Goal: Complete application form

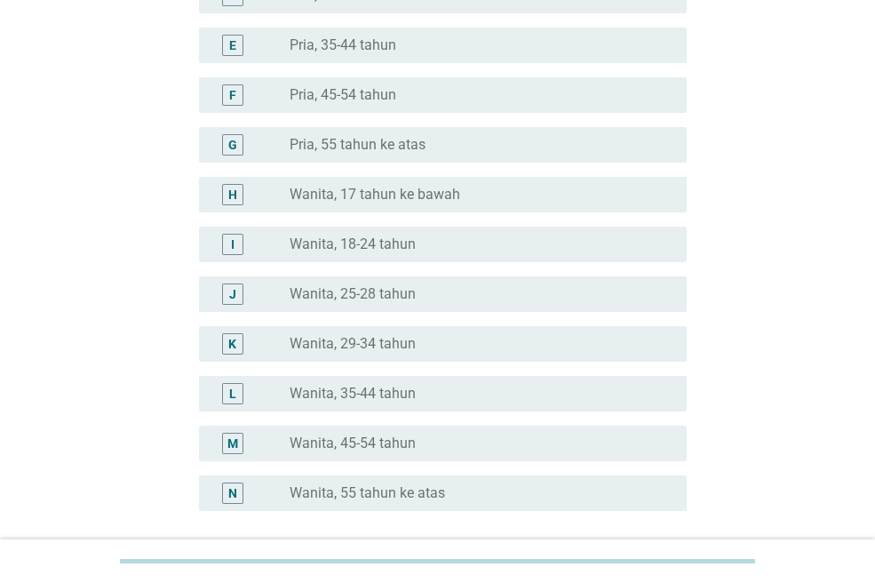
scroll to position [355, 0]
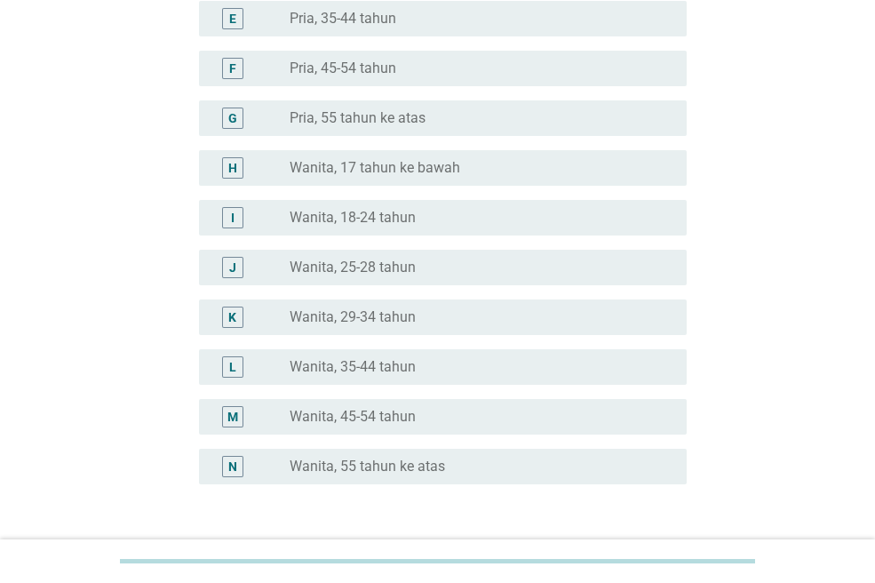
click at [378, 361] on label "Wanita, 35-44 tahun" at bounding box center [352, 367] width 126 height 18
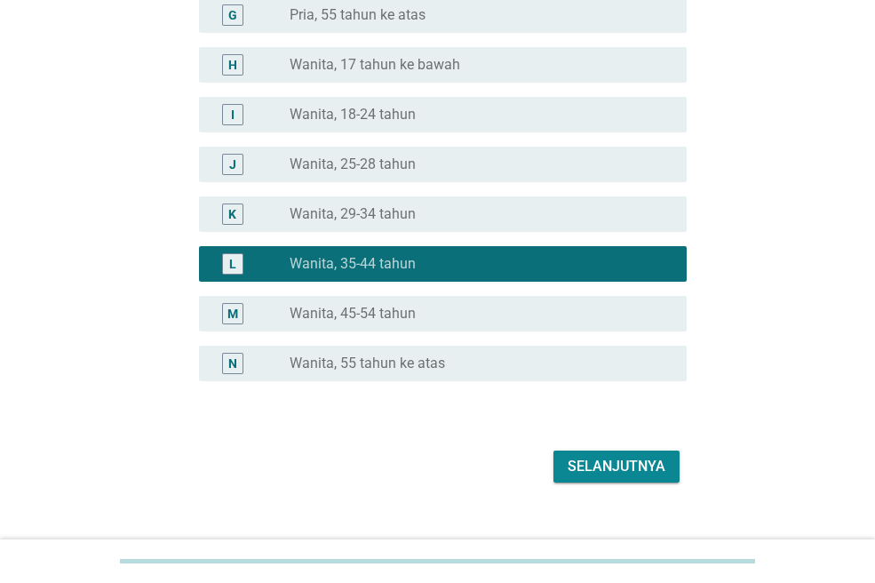
scroll to position [485, 0]
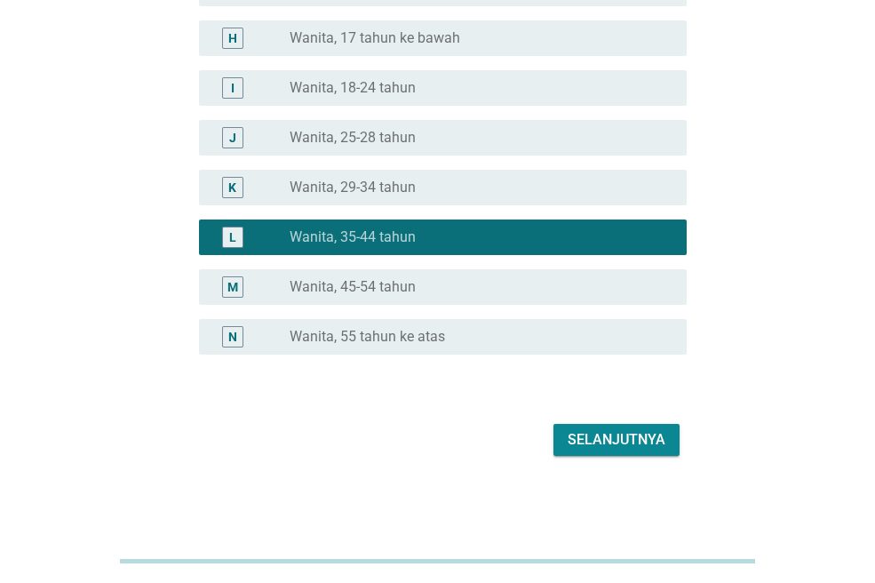
click at [613, 440] on div "Selanjutnya" at bounding box center [616, 439] width 98 height 21
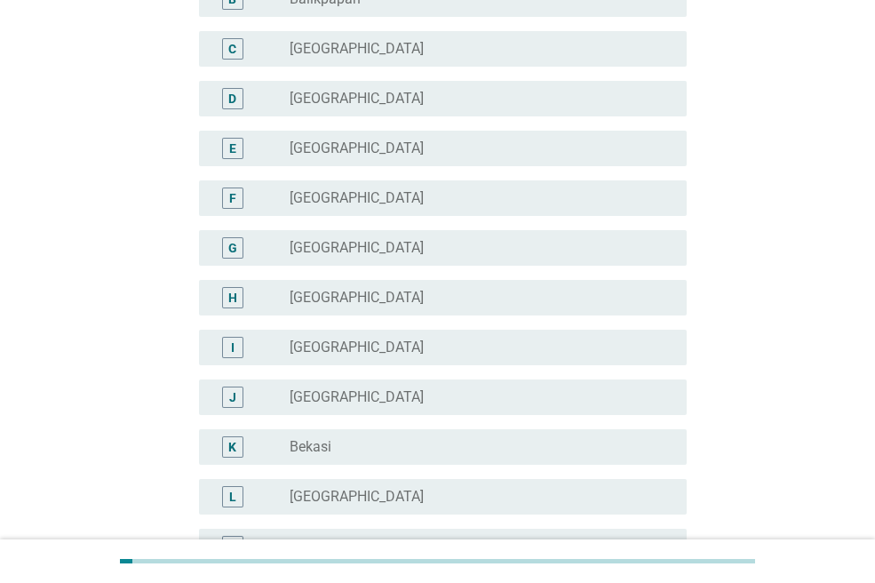
scroll to position [533, 0]
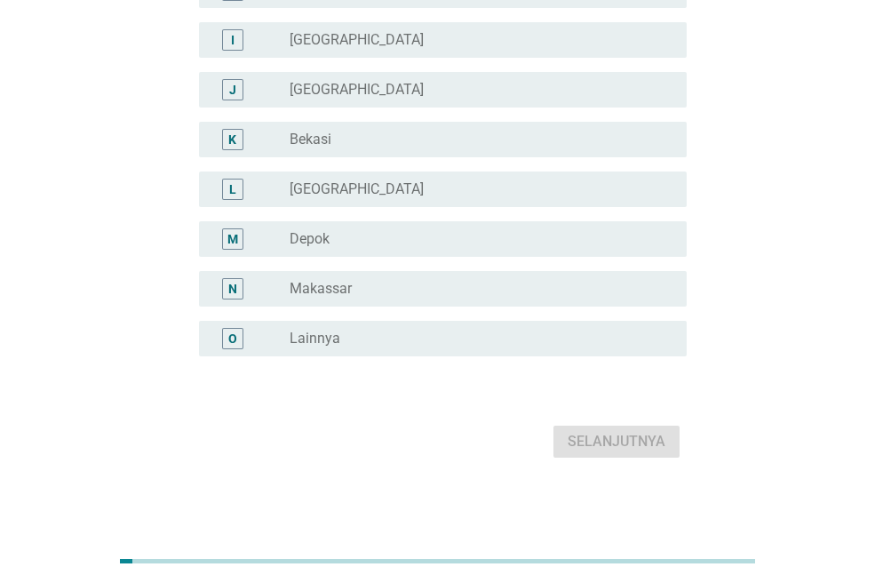
click at [336, 324] on div "O radio_button_unchecked Lainnya" at bounding box center [443, 339] width 488 height 36
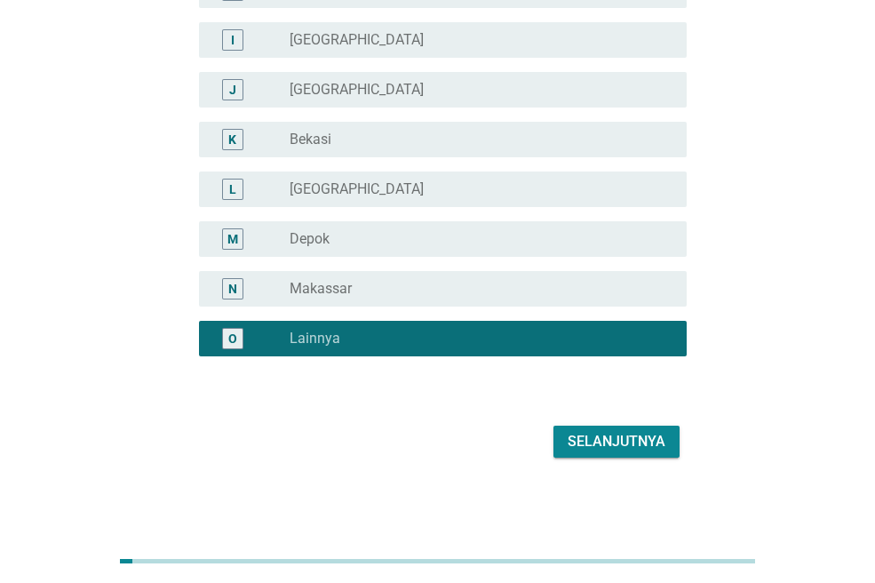
click at [613, 433] on div "Selanjutnya" at bounding box center [616, 441] width 98 height 21
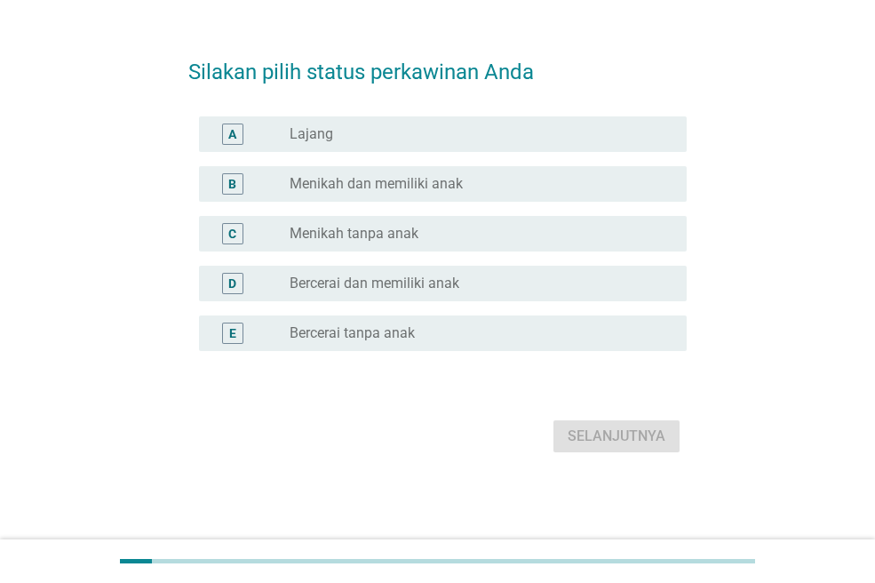
scroll to position [0, 0]
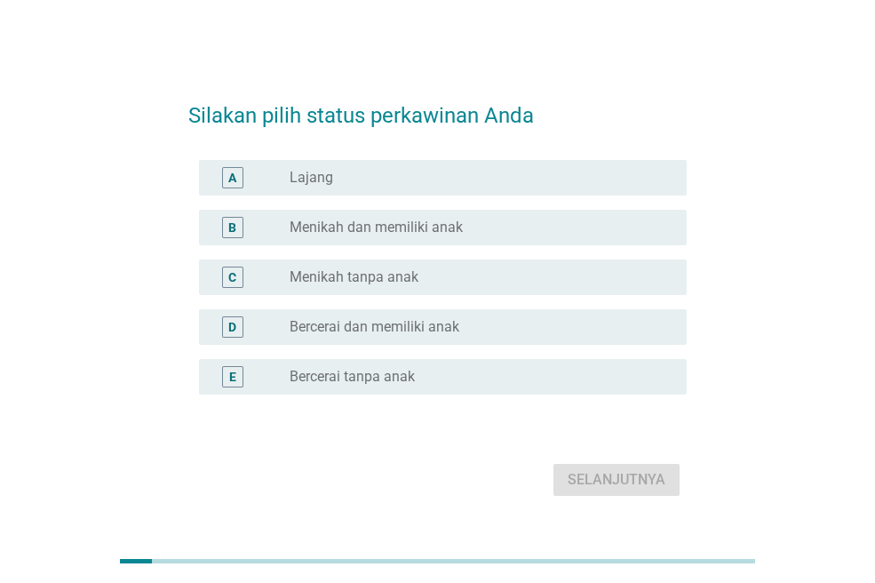
click at [411, 228] on label "Menikah dan memiliki anak" at bounding box center [375, 227] width 173 height 18
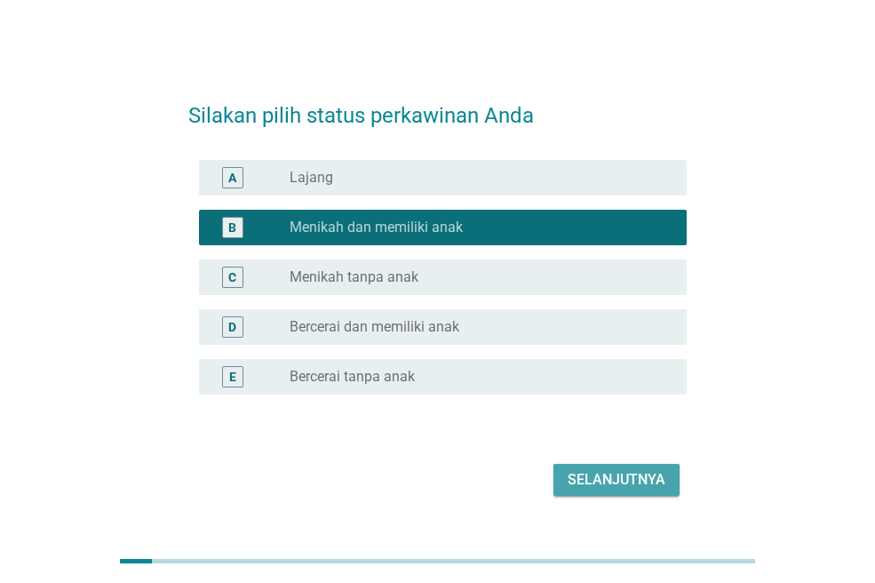
click at [590, 468] on button "Selanjutnya" at bounding box center [616, 480] width 126 height 32
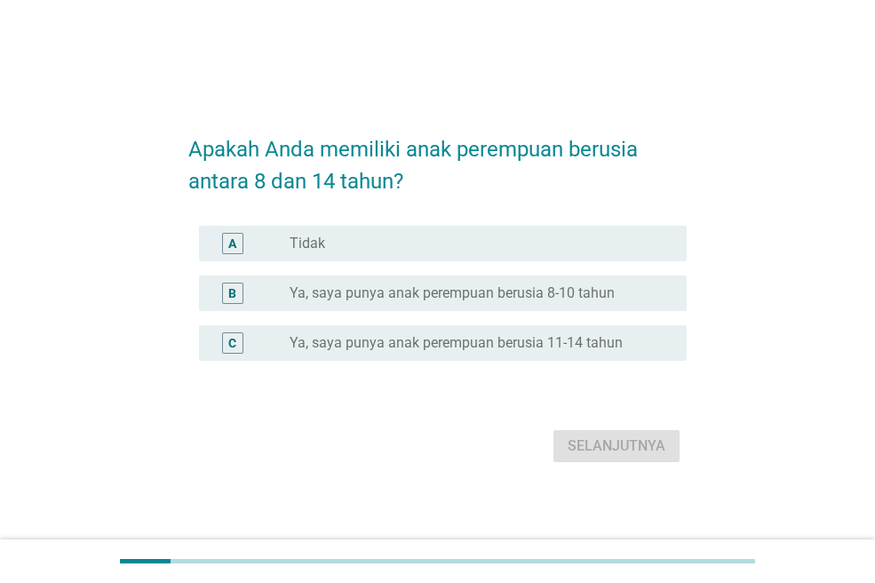
click at [394, 347] on label "Ya, saya punya anak perempuan berusia 11-14 tahun" at bounding box center [455, 343] width 333 height 18
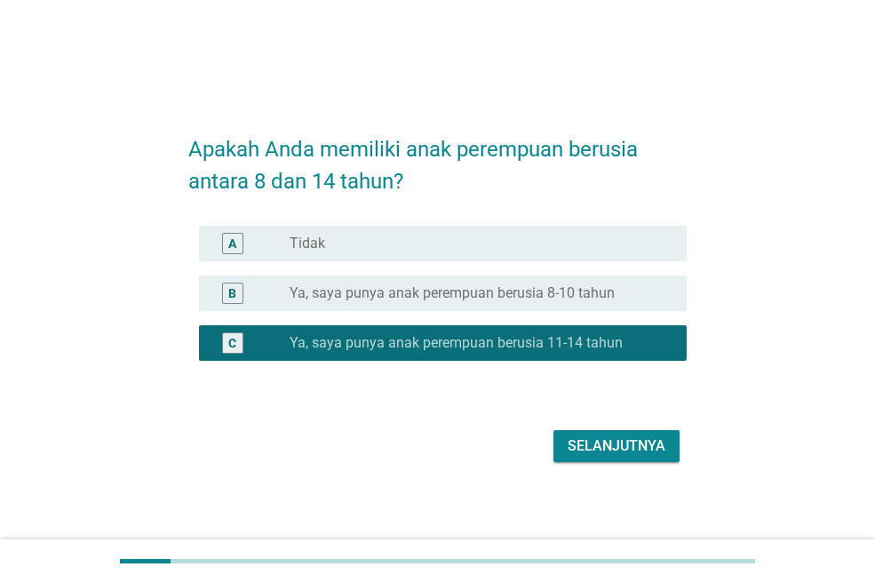
scroll to position [44, 0]
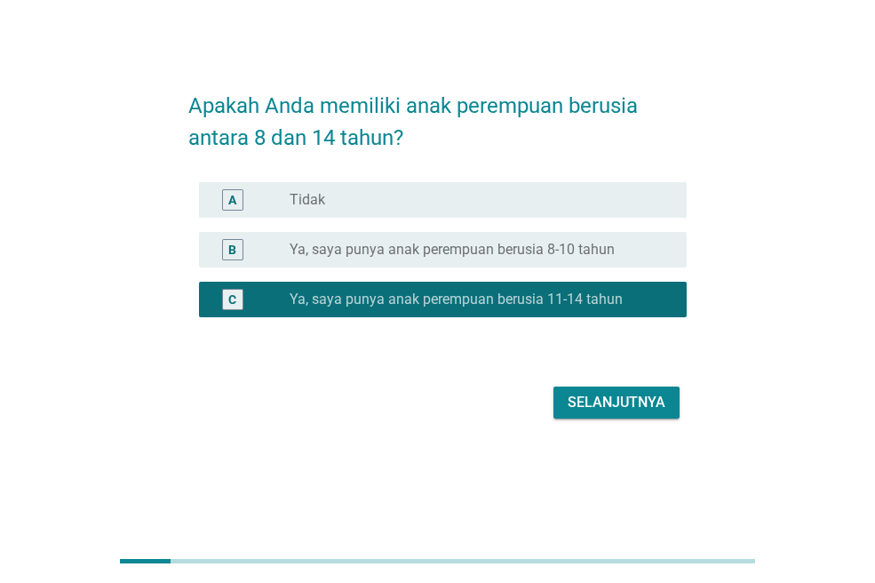
click at [496, 247] on label "Ya, saya punya anak perempuan berusia 8-10 tahun" at bounding box center [451, 250] width 325 height 18
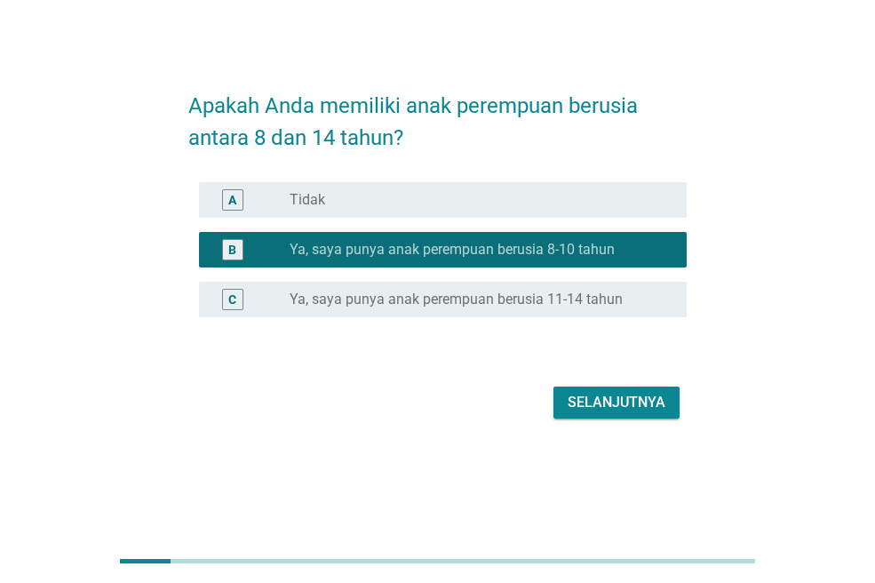
click at [612, 410] on div "Selanjutnya" at bounding box center [616, 402] width 98 height 21
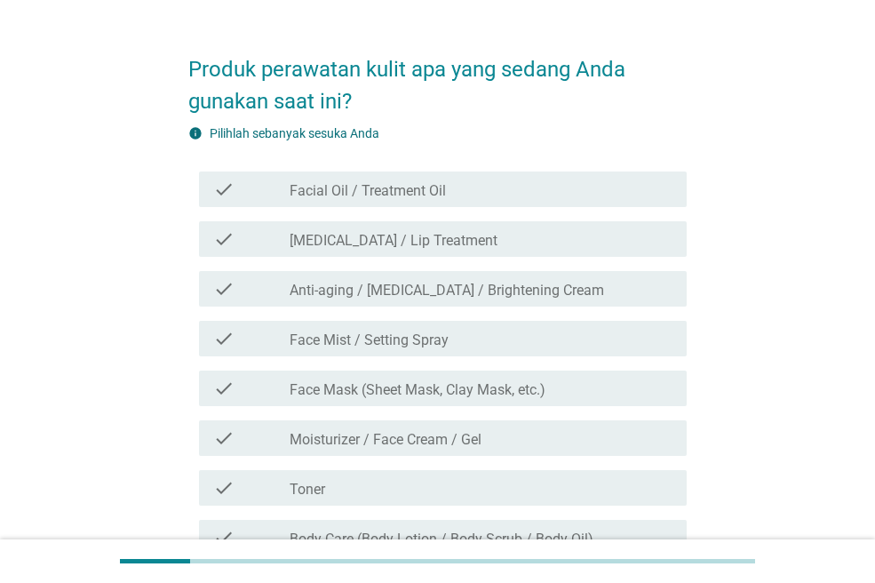
scroll to position [0, 0]
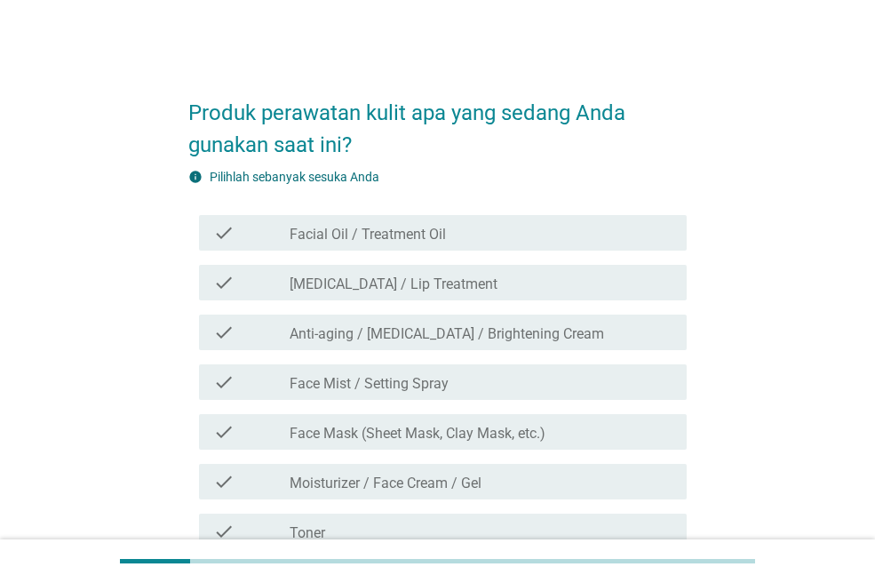
click at [498, 281] on div "check_box_outline_blank [MEDICAL_DATA] / Lip Treatment" at bounding box center [480, 282] width 383 height 21
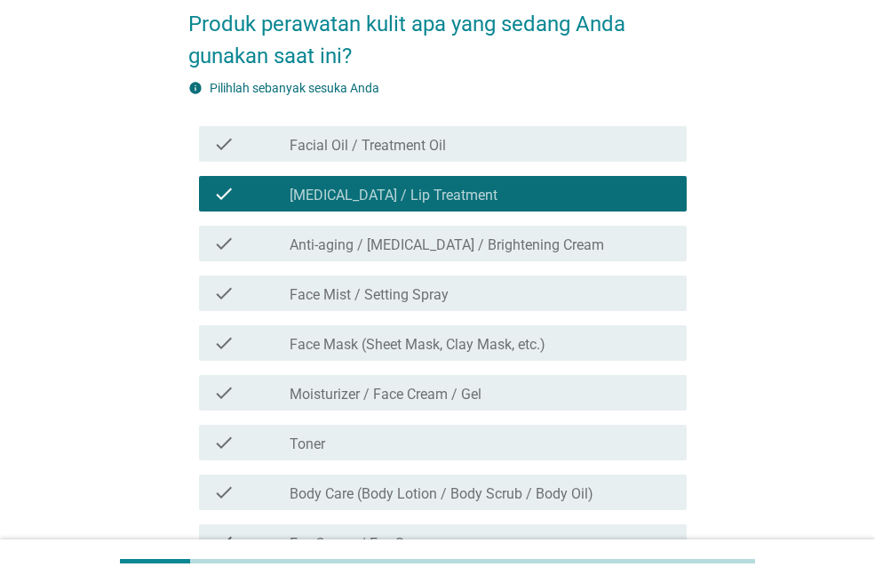
scroll to position [178, 0]
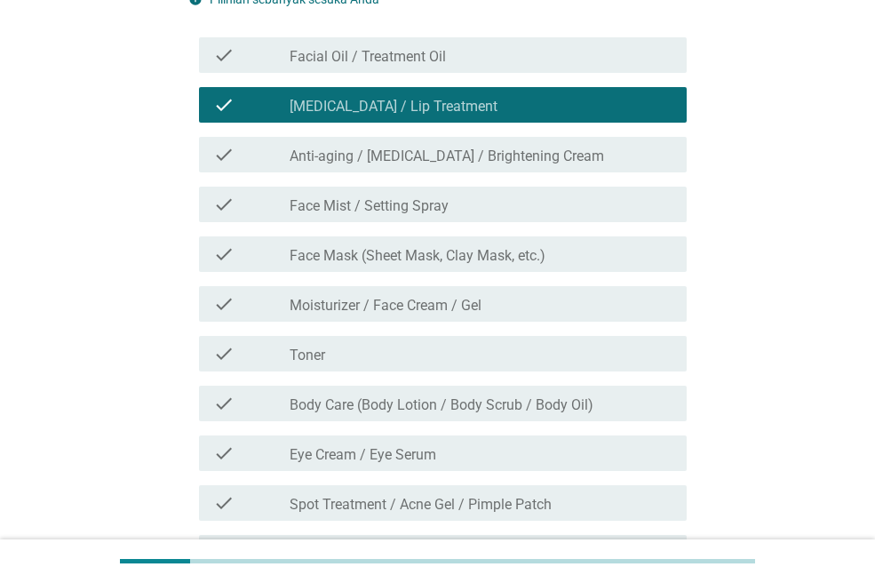
click at [464, 308] on label "Moisturizer / Face Cream / Gel" at bounding box center [385, 306] width 192 height 18
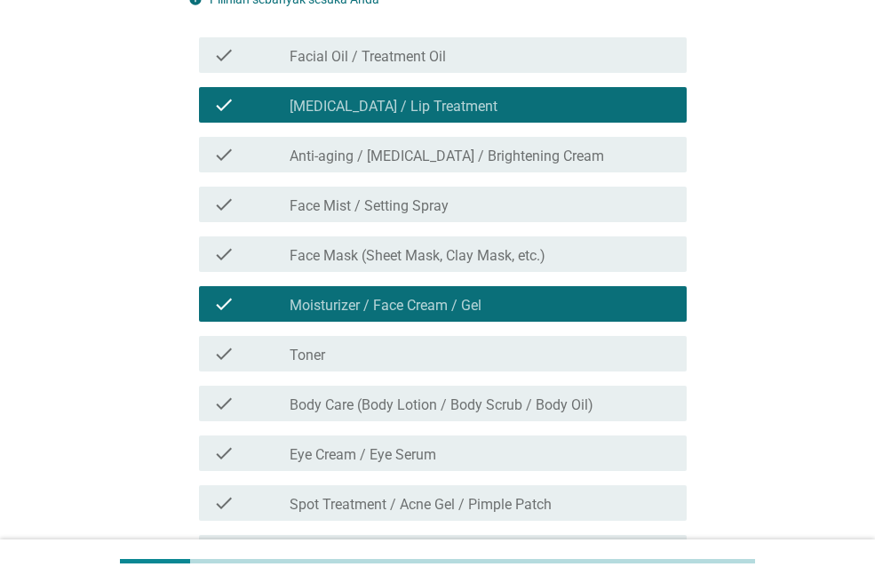
click at [431, 401] on label "Body Care (Body Lotion / Body Scrub / Body Oil)" at bounding box center [441, 405] width 304 height 18
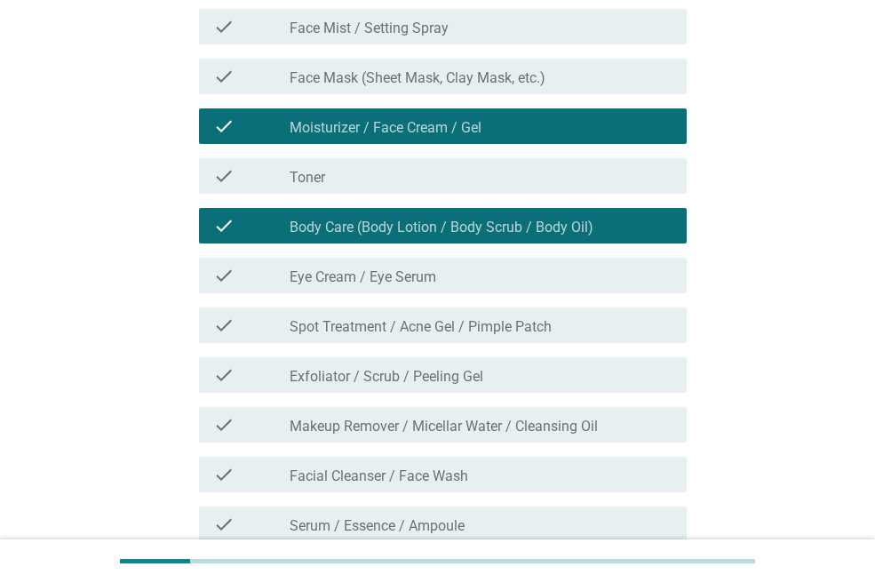
scroll to position [444, 0]
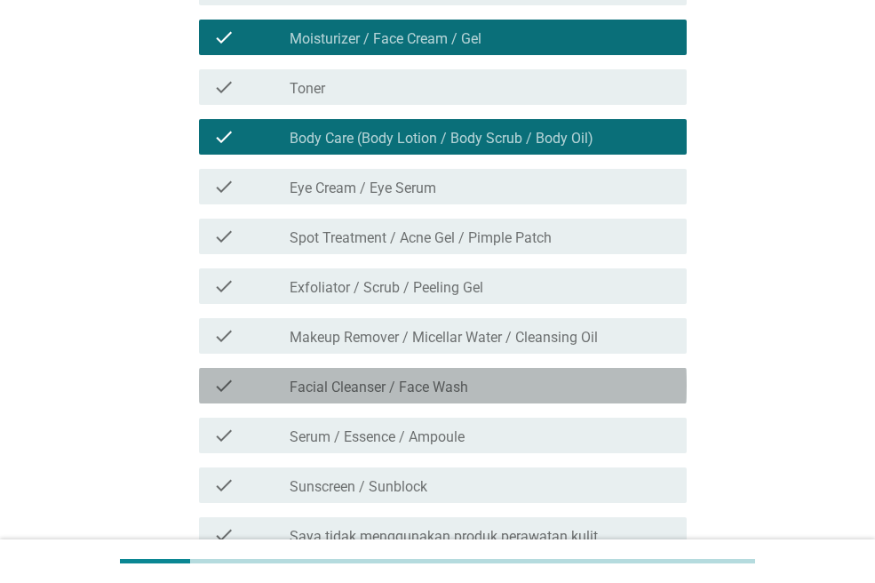
click at [432, 392] on label "Facial Cleanser / Face Wash" at bounding box center [378, 387] width 178 height 18
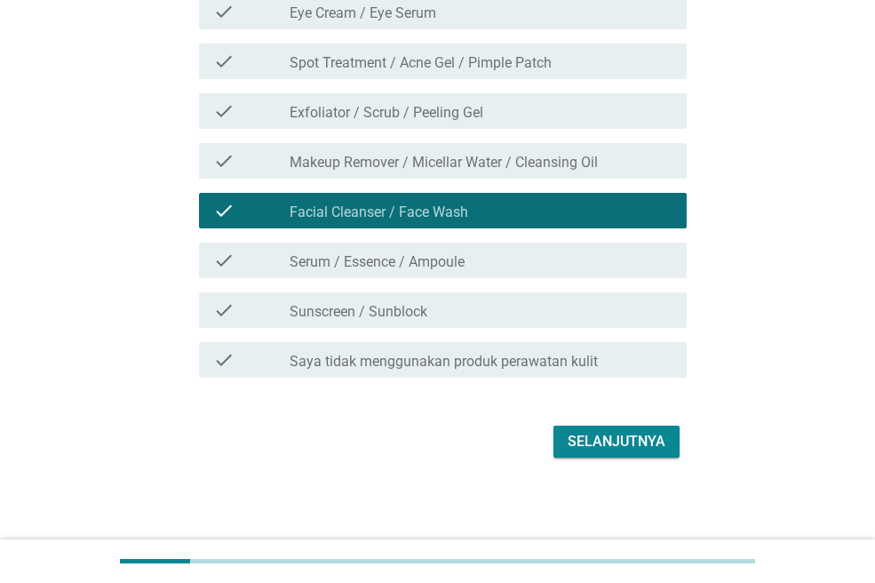
scroll to position [621, 0]
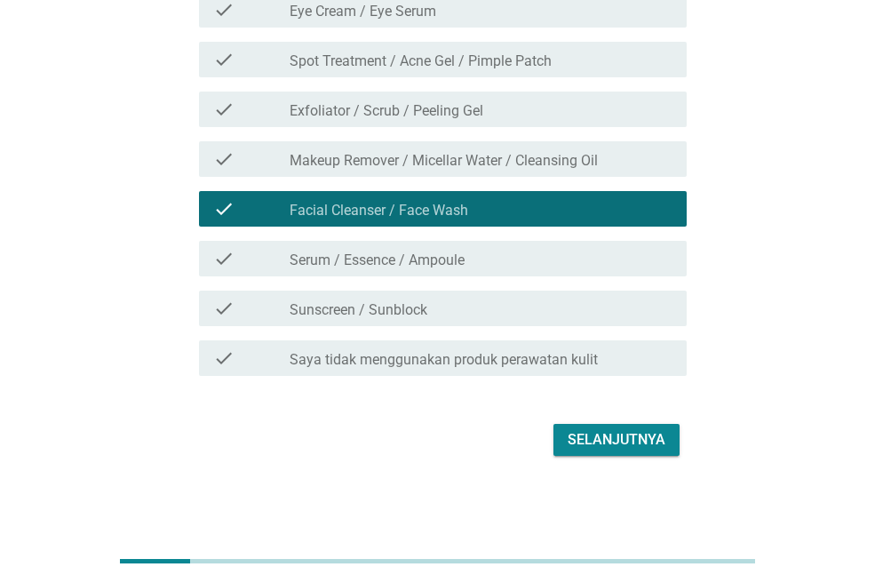
click at [436, 297] on div "check_box_outline_blank Sunscreen / Sunblock" at bounding box center [480, 307] width 383 height 21
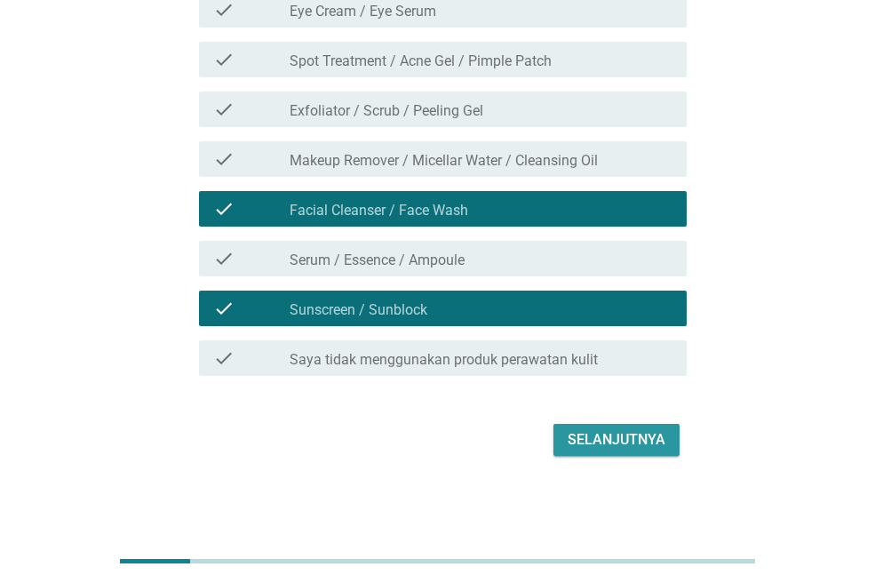
click at [615, 440] on div "Selanjutnya" at bounding box center [616, 439] width 98 height 21
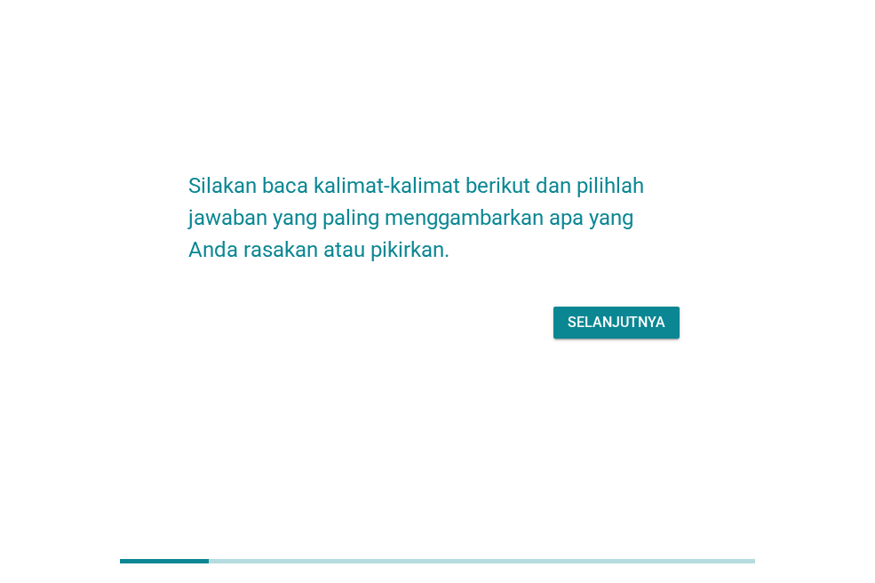
scroll to position [0, 0]
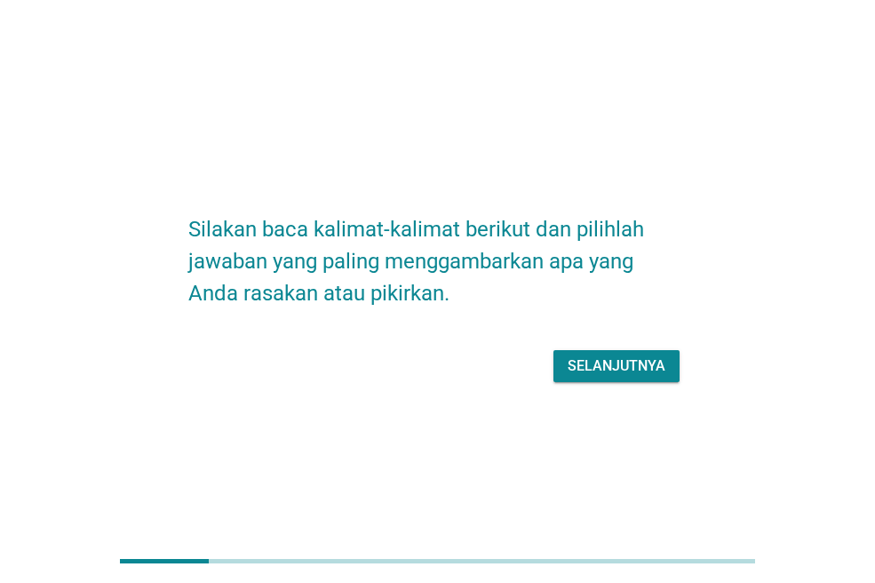
click at [622, 369] on div "Selanjutnya" at bounding box center [616, 365] width 98 height 21
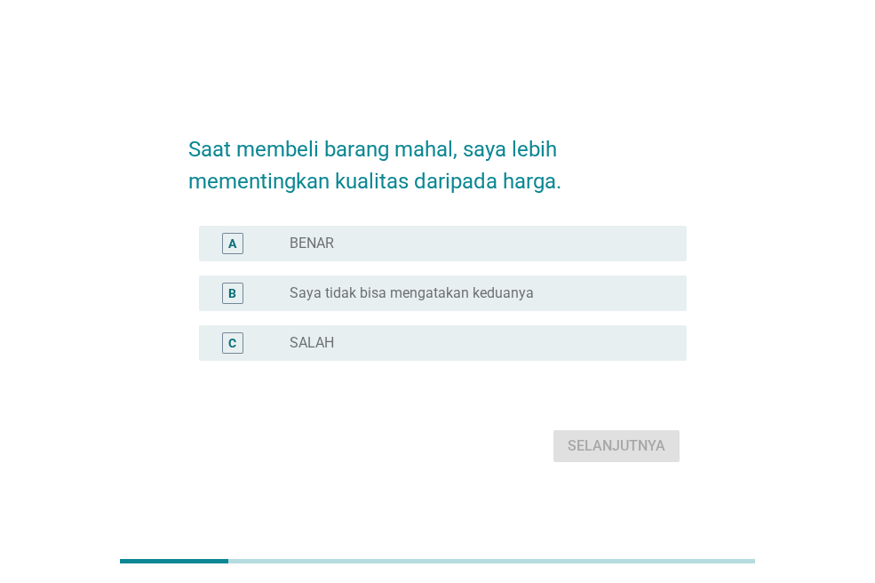
click at [359, 293] on label "Saya tidak bisa mengatakan keduanya" at bounding box center [411, 293] width 244 height 18
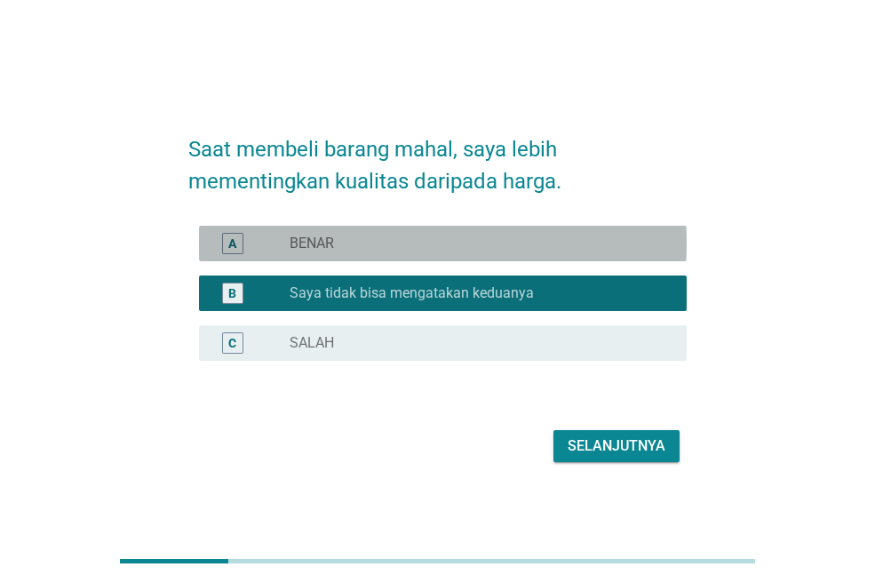
click at [391, 246] on div "radio_button_unchecked BENAR" at bounding box center [473, 243] width 369 height 18
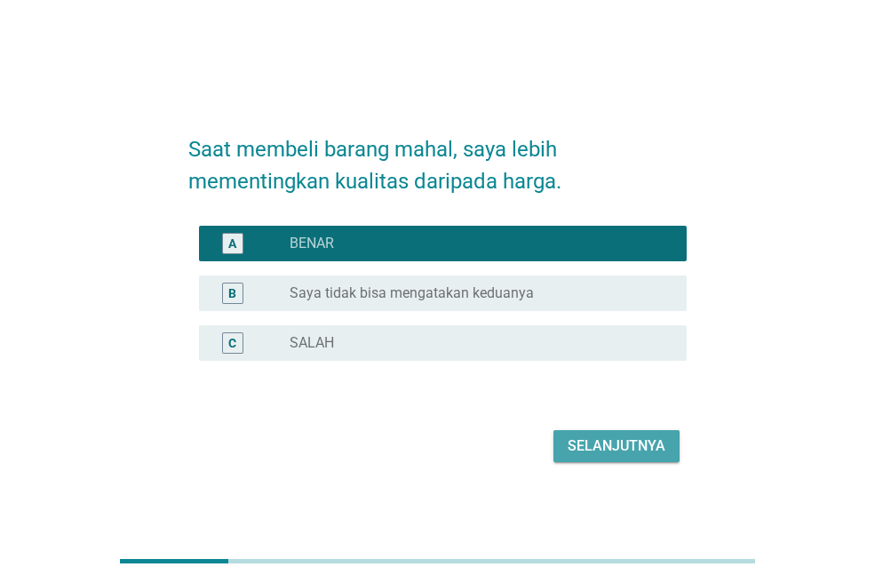
click at [630, 456] on div "Selanjutnya" at bounding box center [616, 445] width 98 height 21
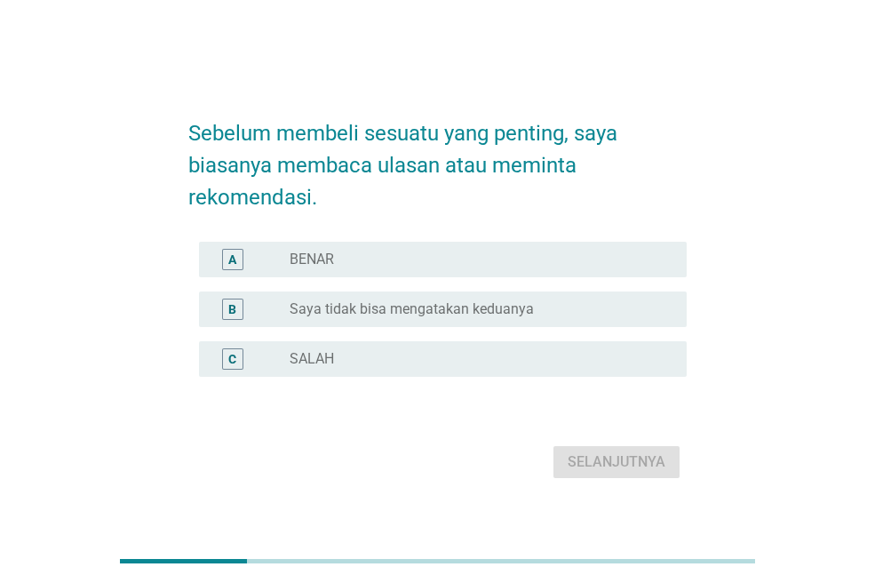
click at [358, 257] on div "radio_button_unchecked BENAR" at bounding box center [473, 259] width 369 height 18
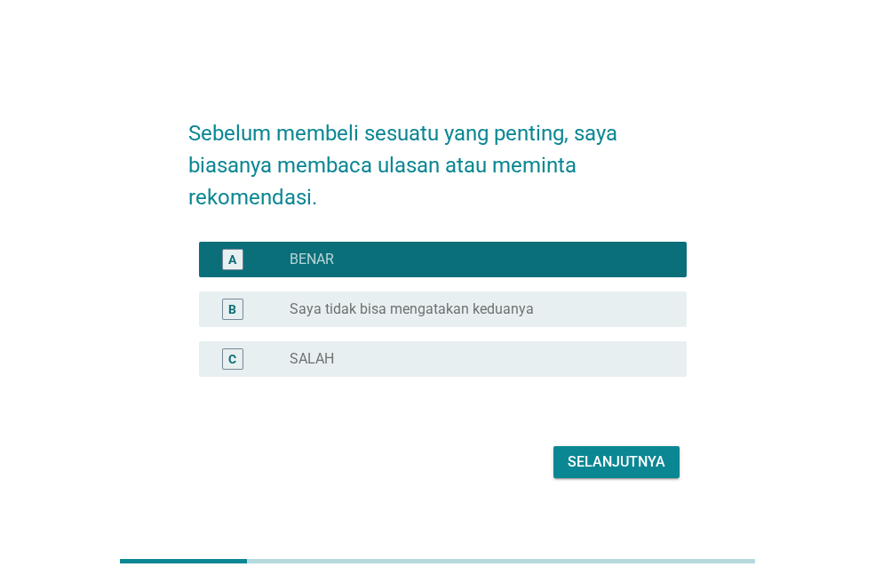
click at [592, 440] on form "Sebelum membeli sesuatu yang penting, saya biasanya membaca ulasan atau meminta…" at bounding box center [437, 291] width 498 height 384
click at [599, 455] on div "Selanjutnya" at bounding box center [616, 461] width 98 height 21
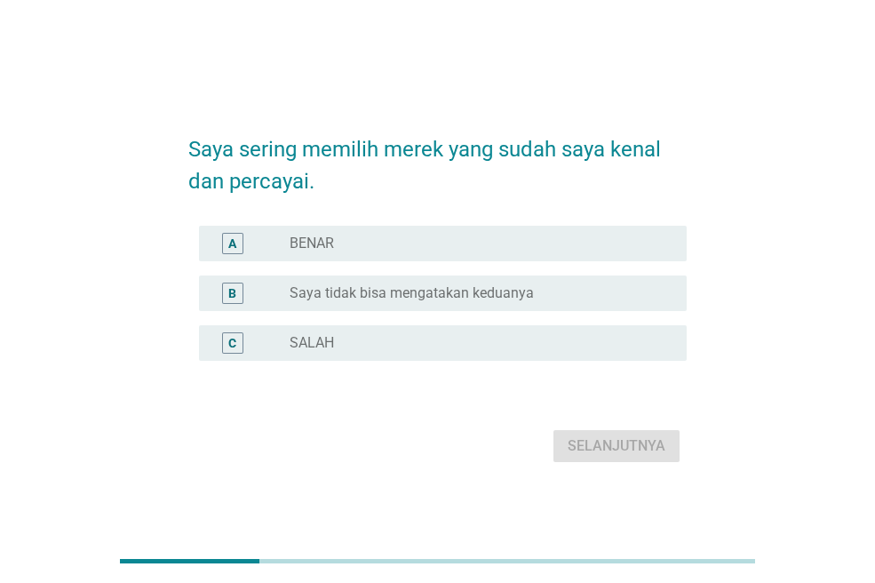
click at [371, 256] on div "A radio_button_unchecked BENAR" at bounding box center [443, 244] width 488 height 36
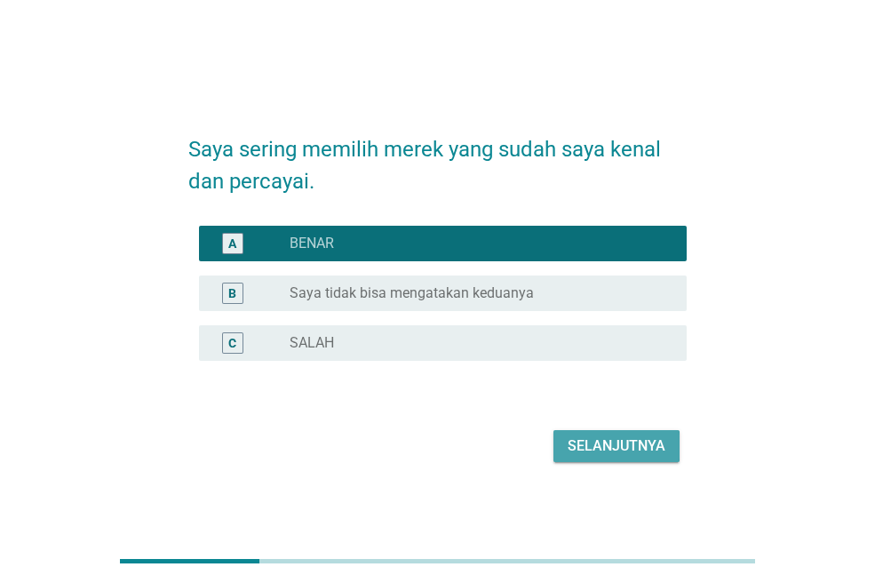
click at [594, 448] on div "Selanjutnya" at bounding box center [616, 445] width 98 height 21
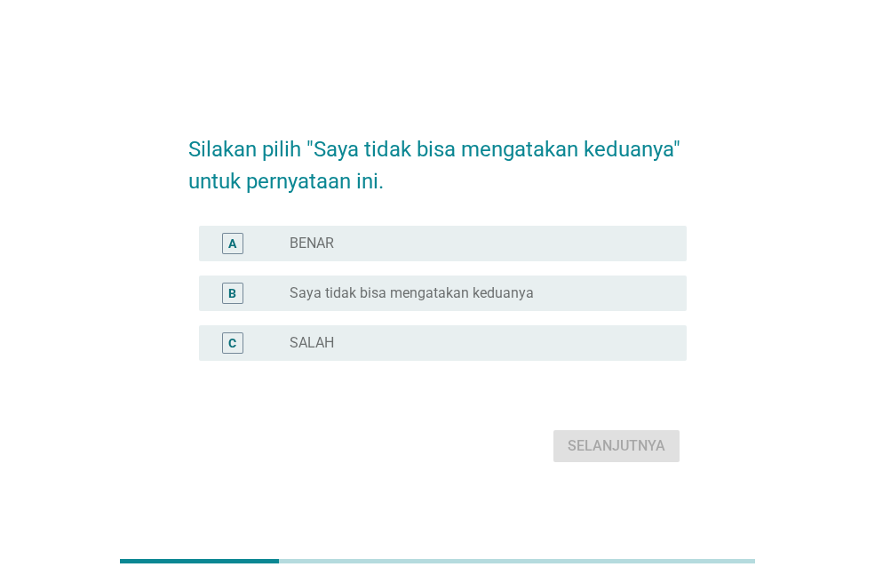
click at [396, 297] on label "Saya tidak bisa mengatakan keduanya" at bounding box center [411, 293] width 244 height 18
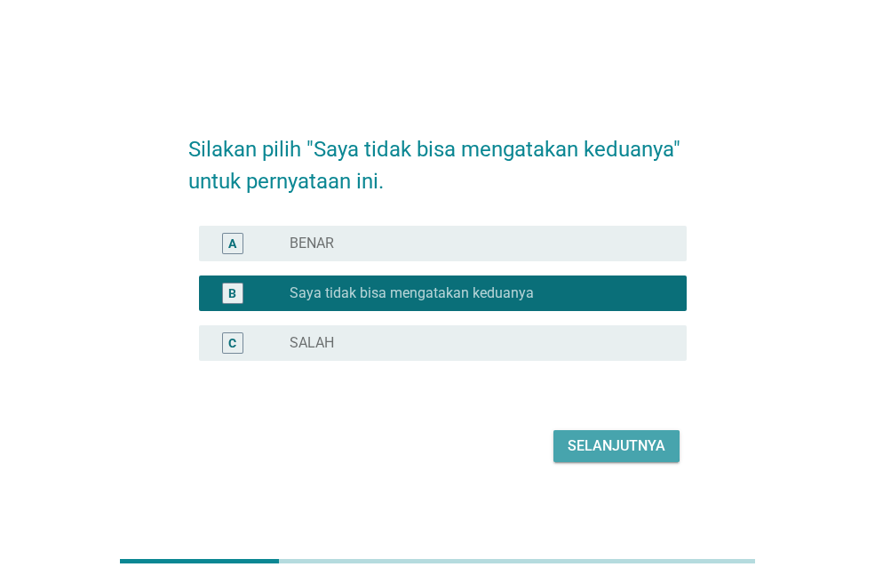
click at [608, 447] on div "Selanjutnya" at bounding box center [616, 445] width 98 height 21
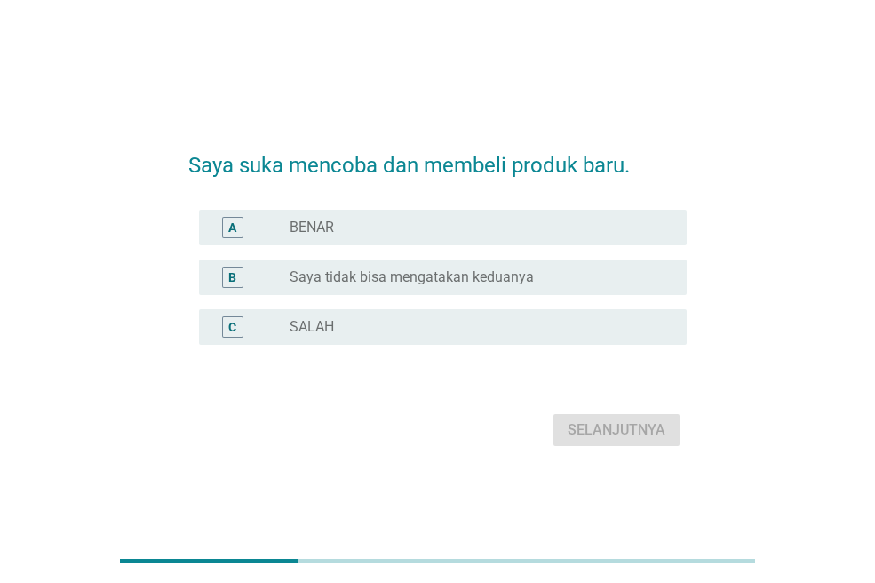
click at [353, 234] on div "radio_button_unchecked BENAR" at bounding box center [473, 227] width 369 height 18
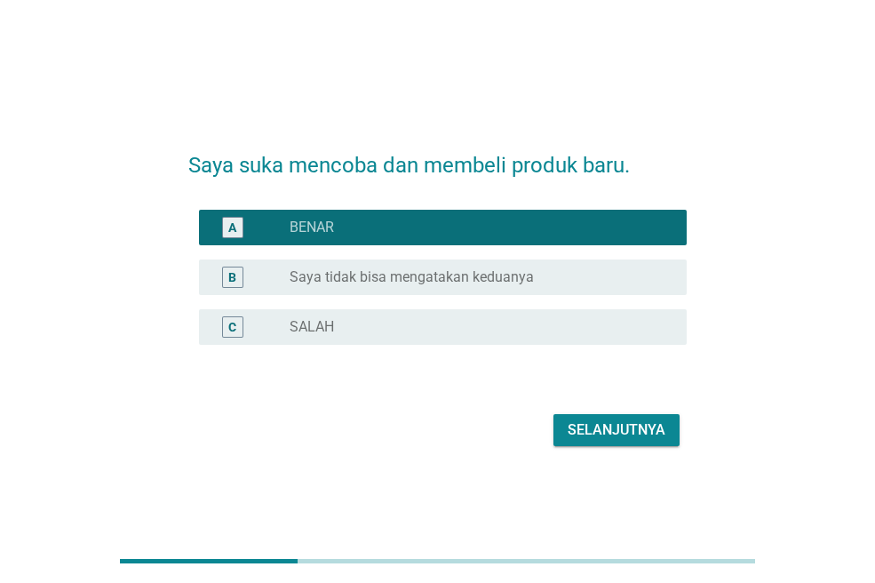
click at [632, 425] on div "Selanjutnya" at bounding box center [616, 429] width 98 height 21
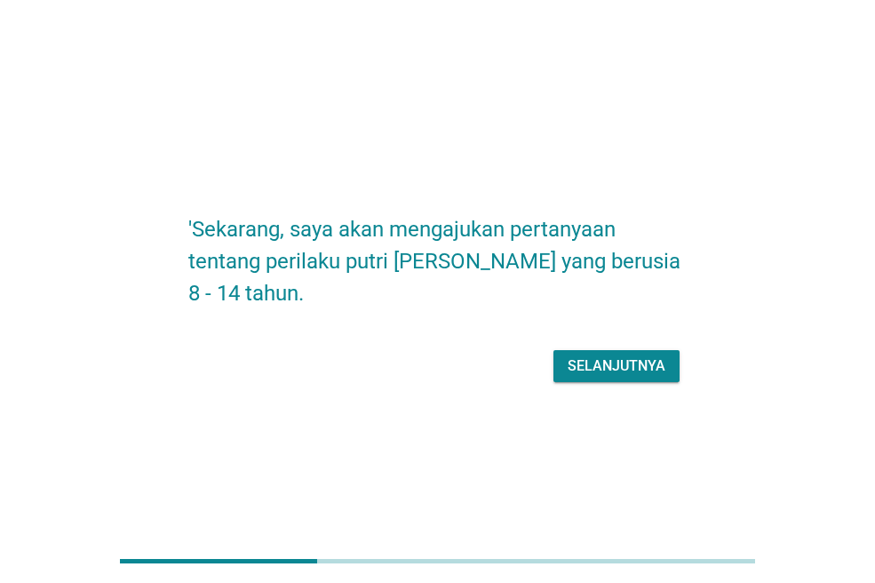
click at [617, 365] on div "Selanjutnya" at bounding box center [616, 365] width 98 height 21
